Goal: Download file/media

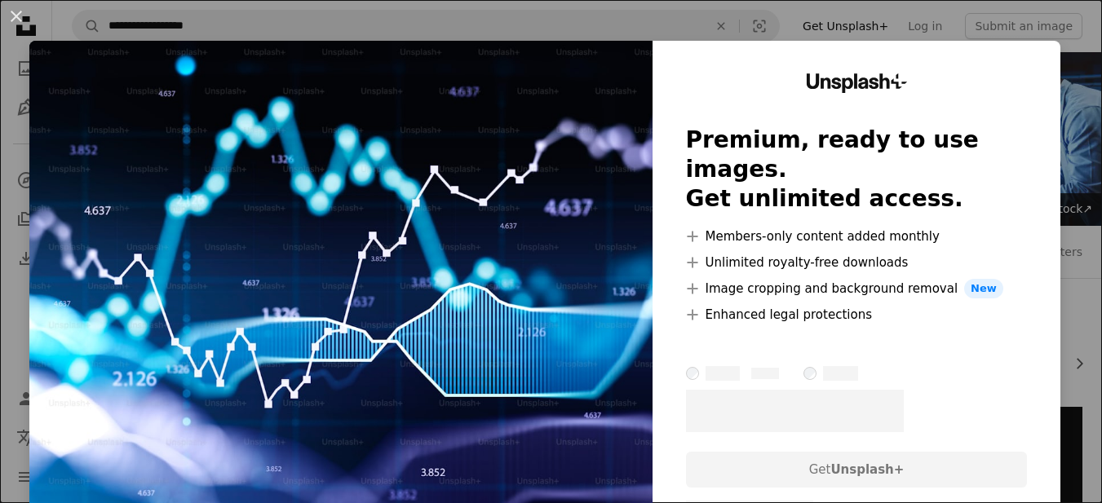
scroll to position [571, 0]
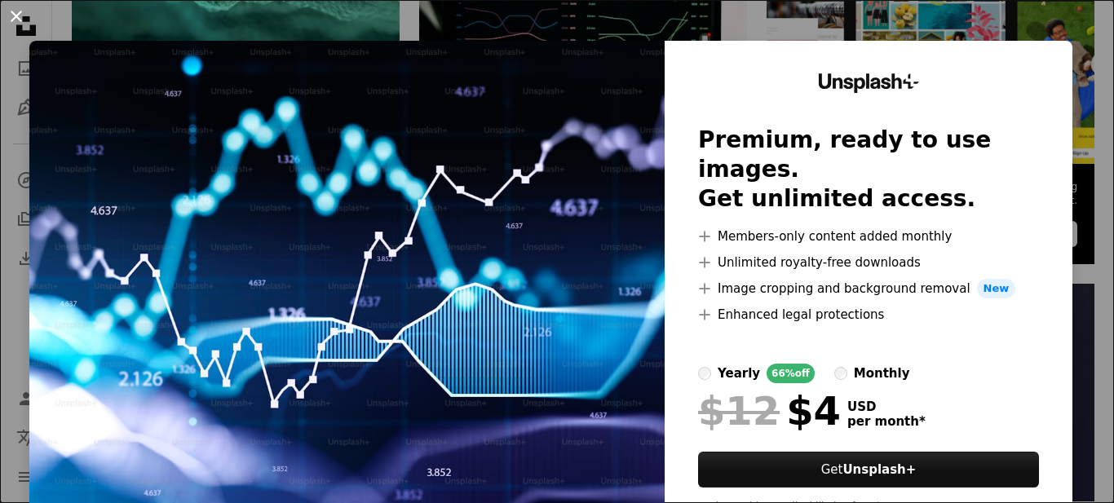
click at [23, 17] on button "An X shape" at bounding box center [17, 17] width 20 height 20
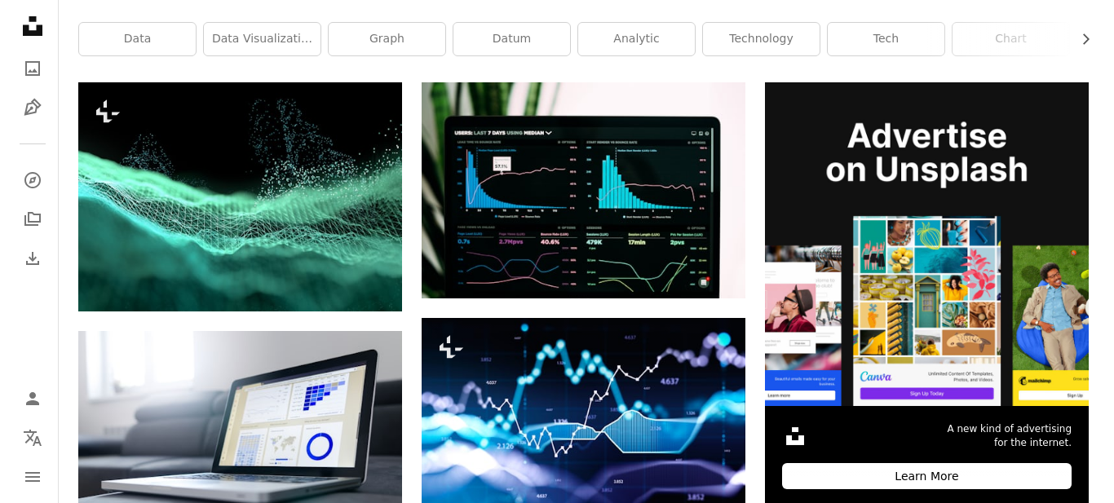
scroll to position [326, 0]
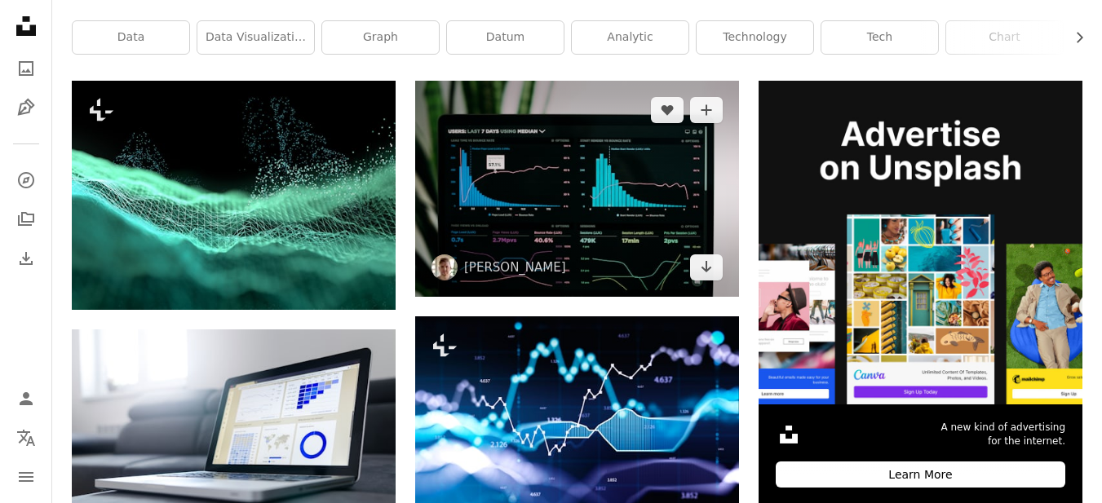
click at [557, 195] on img at bounding box center [577, 188] width 324 height 215
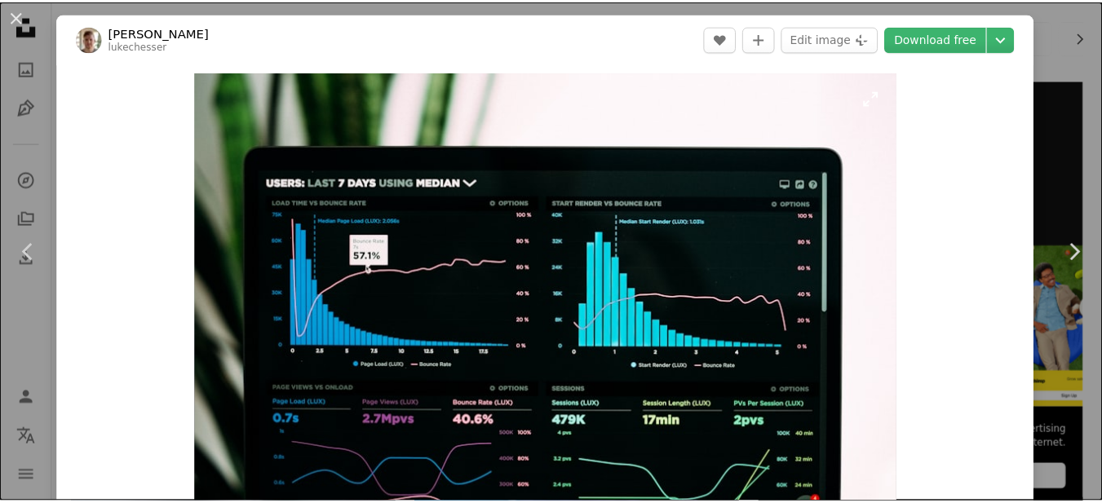
scroll to position [82, 0]
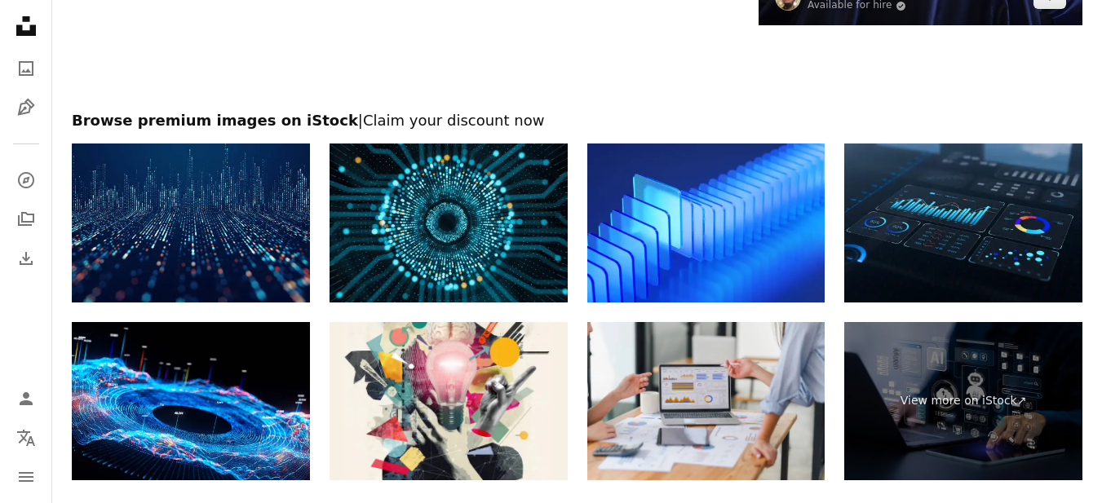
scroll to position [2855, 0]
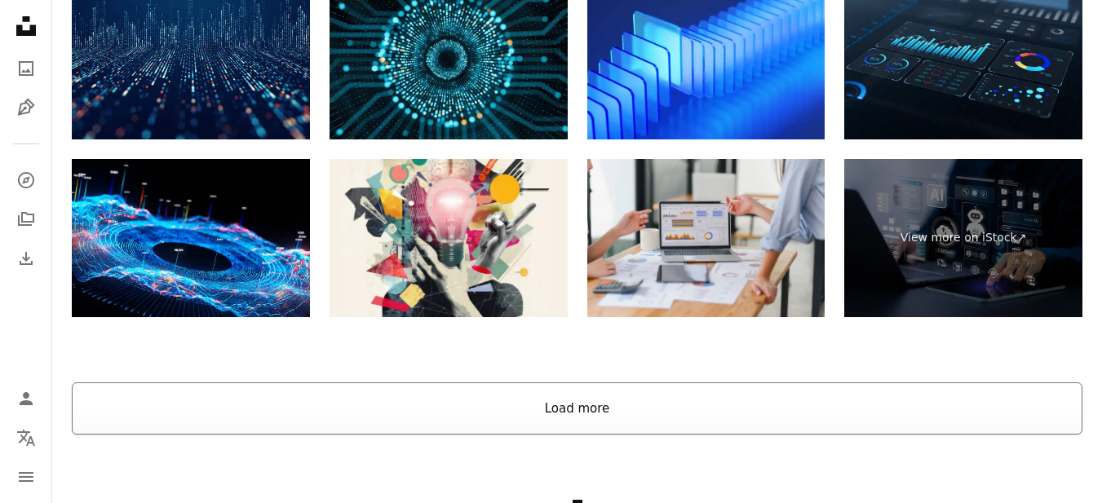
click at [604, 414] on button "Load more" at bounding box center [577, 409] width 1011 height 52
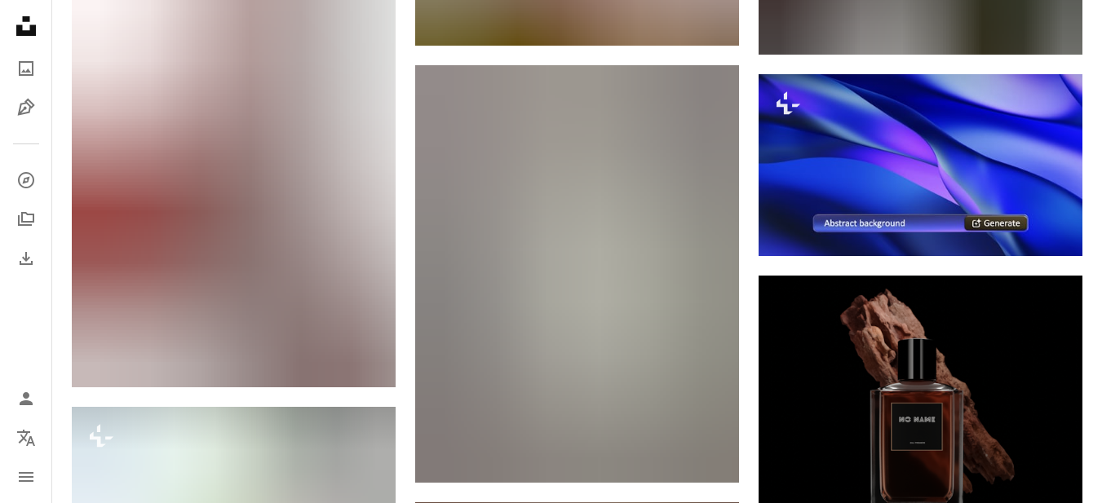
scroll to position [26103, 0]
